Goal: Navigation & Orientation: Find specific page/section

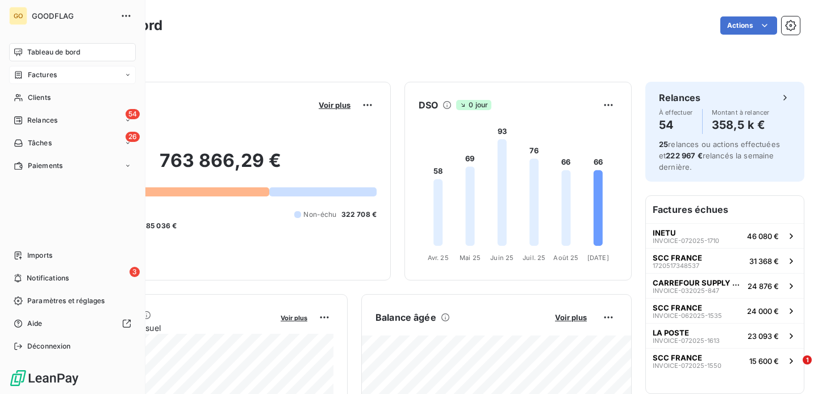
click at [26, 76] on div "Factures" at bounding box center [35, 75] width 43 height 10
click at [44, 149] on div "Clients" at bounding box center [72, 143] width 127 height 18
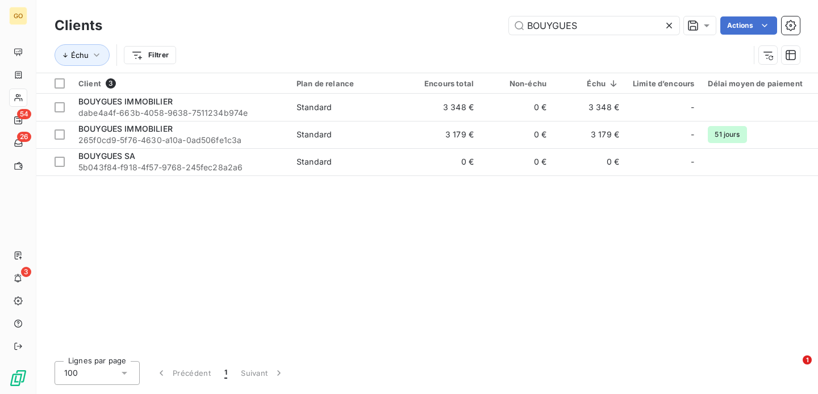
type input "BOUYGUES"
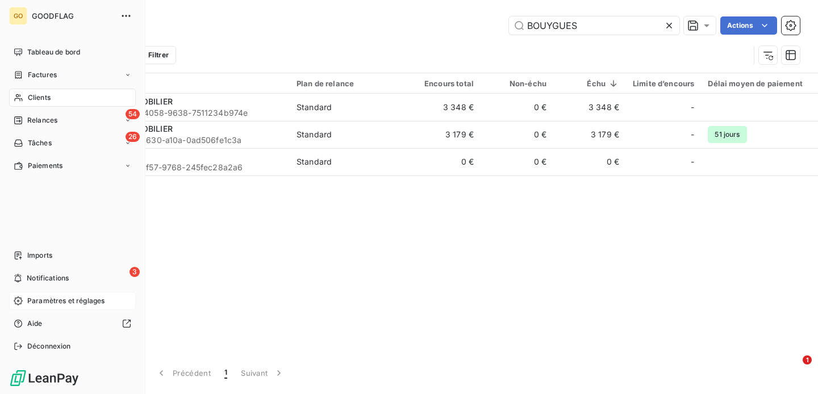
click at [48, 307] on div "Paramètres et réglages" at bounding box center [72, 301] width 127 height 18
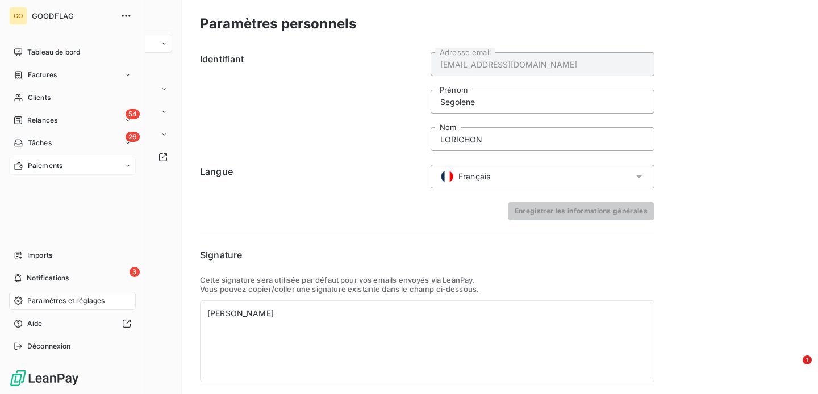
click at [51, 174] on div "Paiements" at bounding box center [72, 166] width 127 height 18
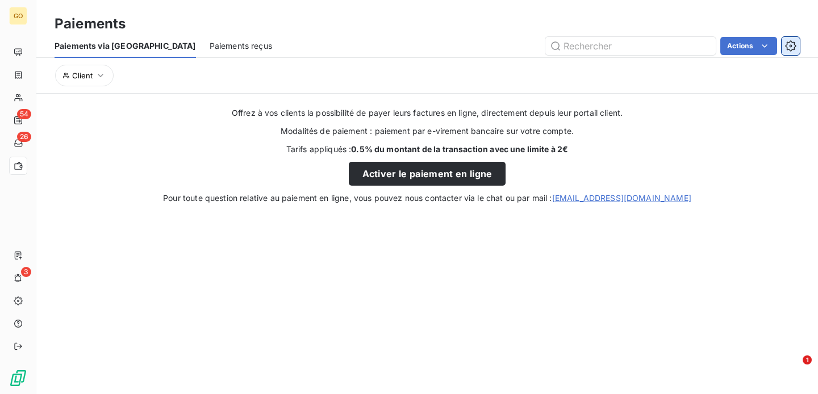
click at [794, 42] on icon "button" at bounding box center [790, 45] width 11 height 11
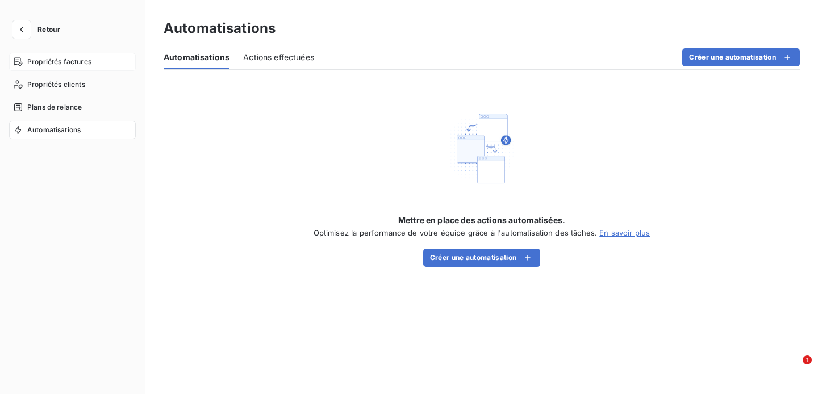
click at [53, 64] on span "Propriétés factures" at bounding box center [59, 62] width 64 height 10
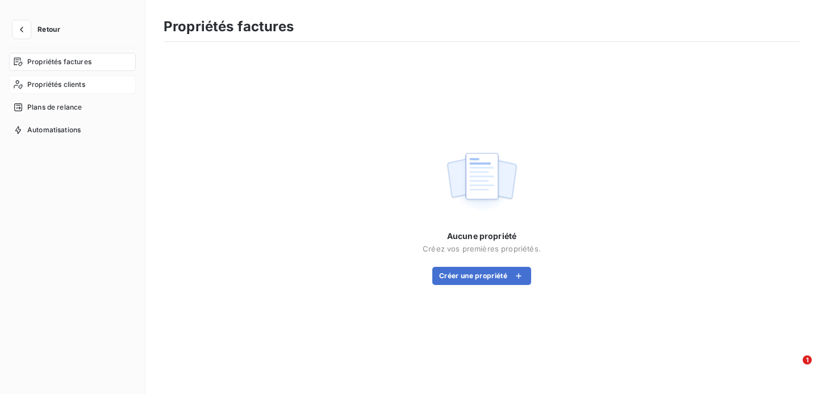
click at [53, 86] on span "Propriétés clients" at bounding box center [56, 85] width 58 height 10
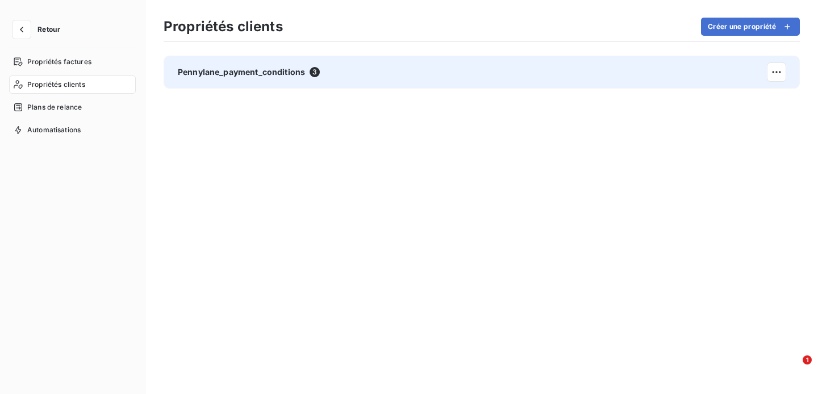
click at [265, 69] on span "Pennylane_payment_conditions" at bounding box center [241, 71] width 127 height 11
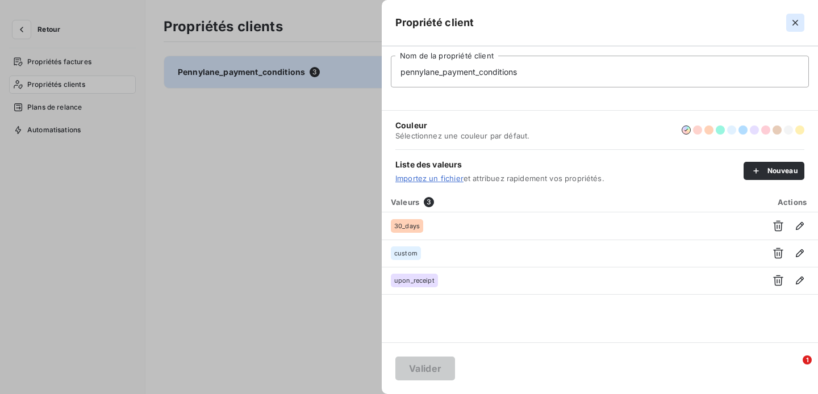
click at [796, 20] on icon "button" at bounding box center [795, 23] width 6 height 6
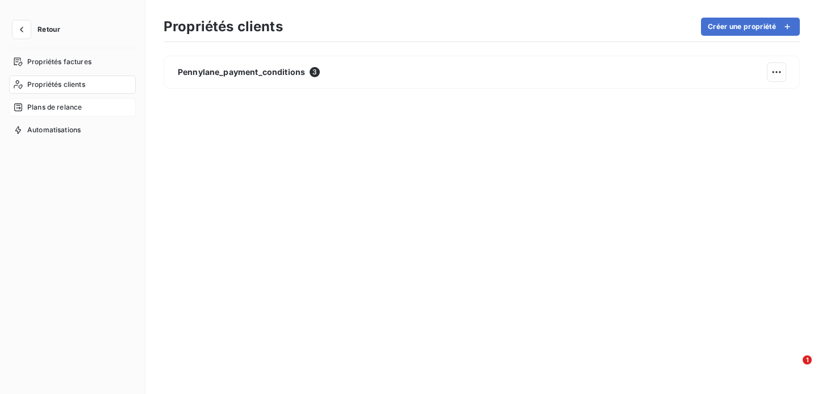
click at [66, 107] on span "Plans de relance" at bounding box center [54, 107] width 55 height 10
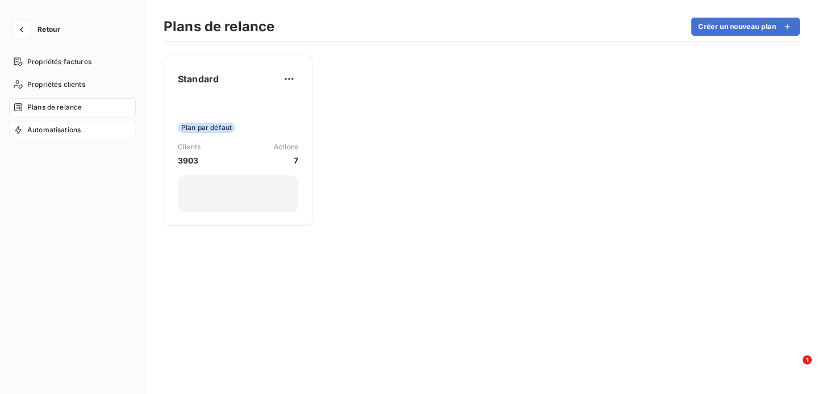
click at [64, 133] on span "Automatisations" at bounding box center [53, 130] width 53 height 10
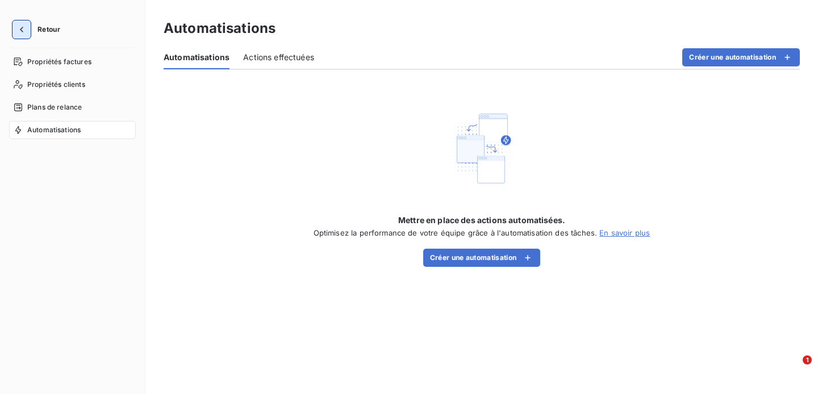
click at [14, 30] on button "button" at bounding box center [21, 29] width 18 height 18
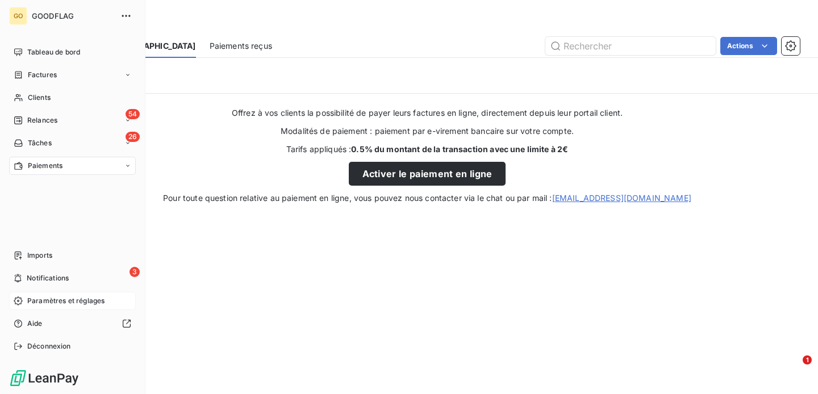
click at [53, 302] on span "Paramètres et réglages" at bounding box center [65, 301] width 77 height 10
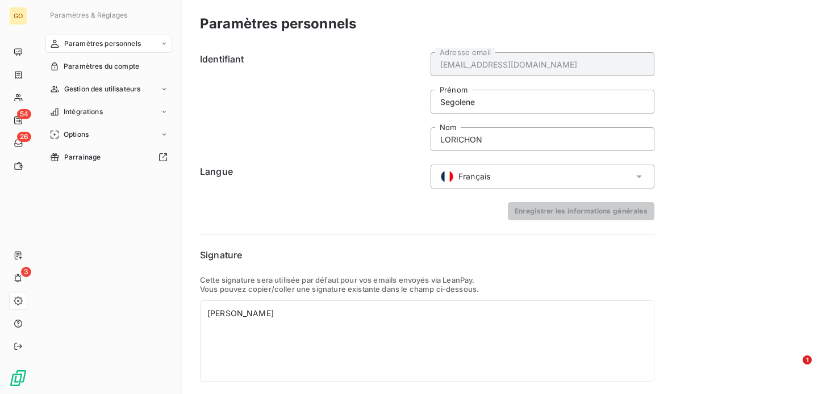
scroll to position [34, 0]
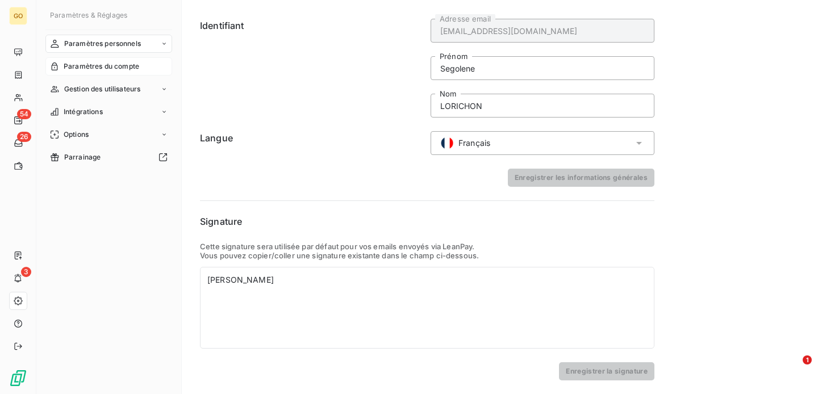
click at [96, 61] on span "Paramètres du compte" at bounding box center [102, 66] width 76 height 10
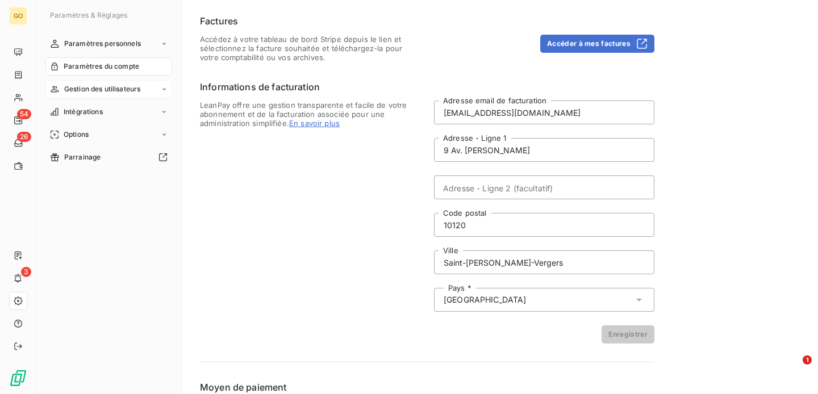
click at [95, 90] on span "Gestion des utilisateurs" at bounding box center [102, 89] width 77 height 10
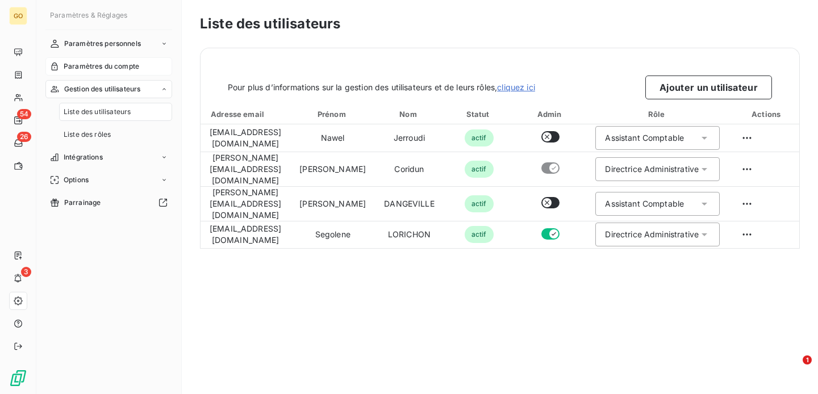
click at [95, 72] on div "Paramètres du compte" at bounding box center [108, 66] width 127 height 18
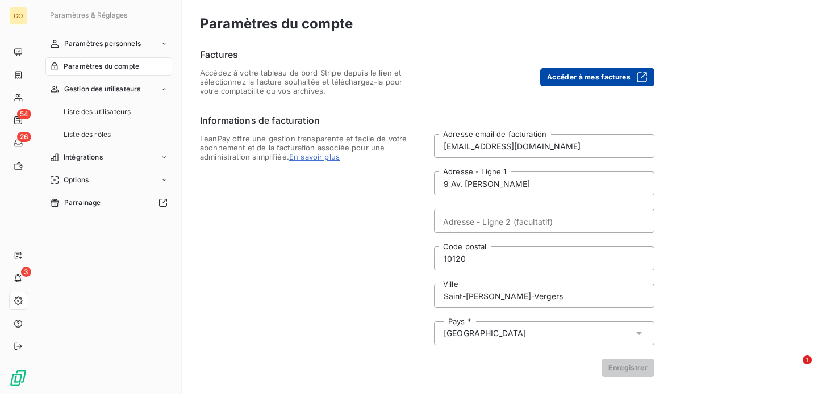
click at [625, 78] on button "Accéder à mes factures" at bounding box center [597, 77] width 114 height 18
